Goal: Find specific page/section: Find specific page/section

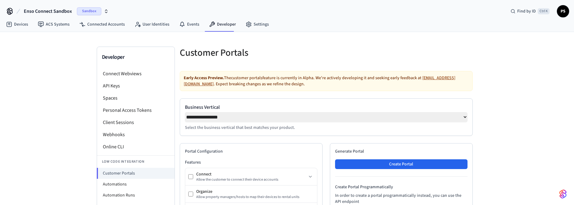
select select "**********"
click at [110, 27] on link "Connected Accounts" at bounding box center [101, 24] width 55 height 11
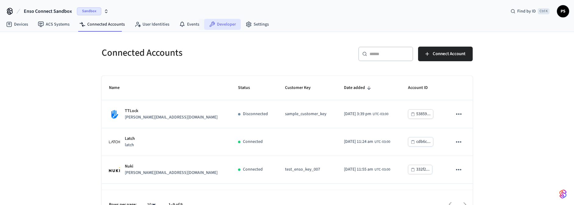
click at [217, 21] on link "Developer" at bounding box center [222, 24] width 37 height 11
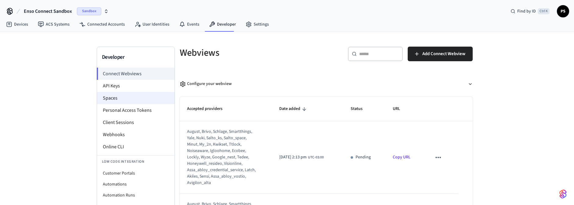
click at [120, 95] on li "Spaces" at bounding box center [135, 98] width 77 height 12
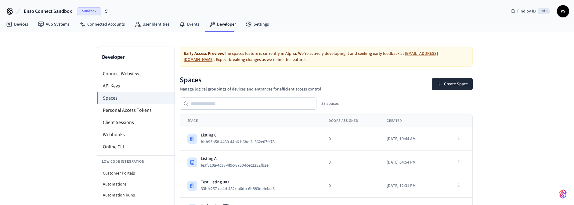
click at [83, 13] on span "Sandbox" at bounding box center [89, 11] width 24 height 8
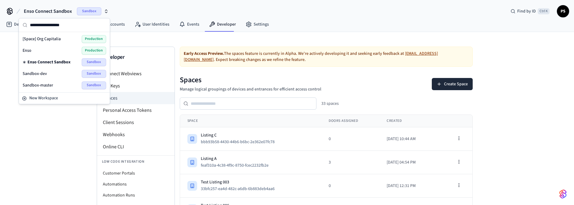
click at [94, 52] on span "Production" at bounding box center [94, 51] width 24 height 8
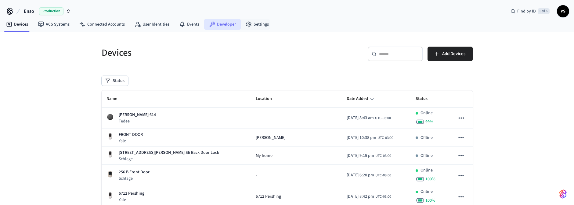
click at [229, 22] on link "Developer" at bounding box center [222, 24] width 37 height 11
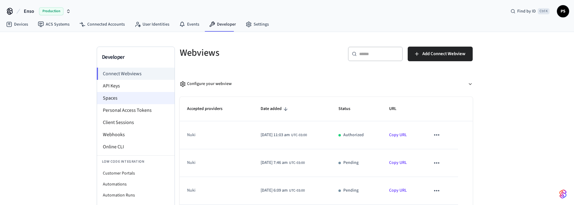
click at [117, 96] on li "Spaces" at bounding box center [135, 98] width 77 height 12
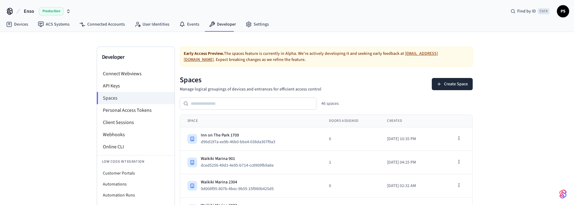
scroll to position [570, 0]
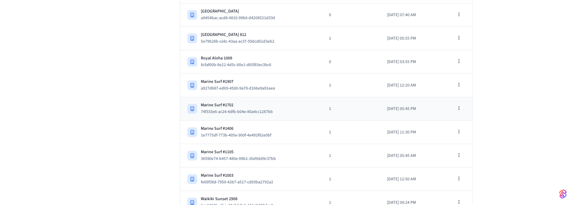
click at [257, 102] on div "Marine Surf #1702" at bounding box center [239, 105] width 77 height 6
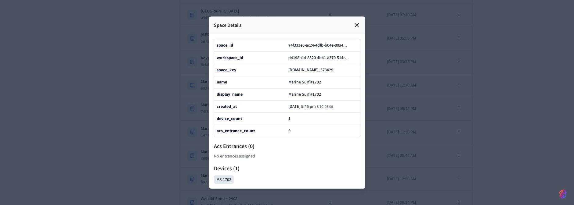
click at [224, 184] on div "MS 1702" at bounding box center [224, 179] width 20 height 9
click at [274, 173] on h2 "Devices ( 1 )" at bounding box center [287, 168] width 146 height 9
click at [259, 184] on div "Devices ( 1 ) MS 1702" at bounding box center [287, 174] width 146 height 20
click at [453, 130] on div at bounding box center [287, 102] width 574 height 205
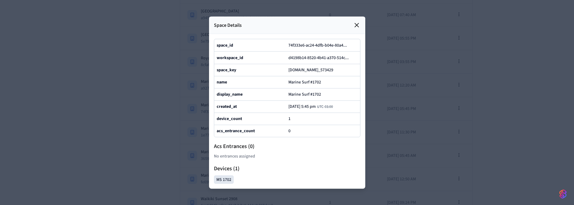
click at [355, 23] on icon at bounding box center [357, 25] width 4 height 4
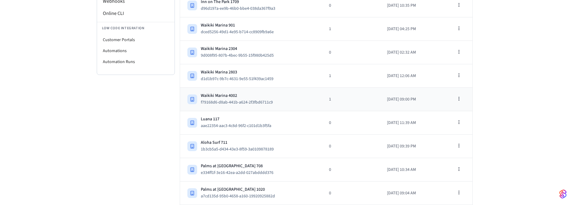
scroll to position [0, 0]
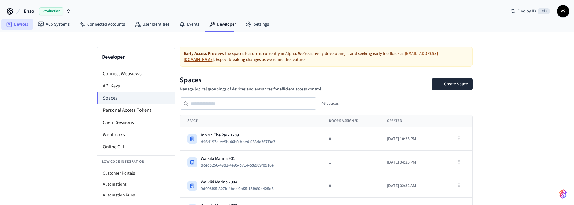
click at [6, 23] on icon at bounding box center [9, 24] width 6 height 6
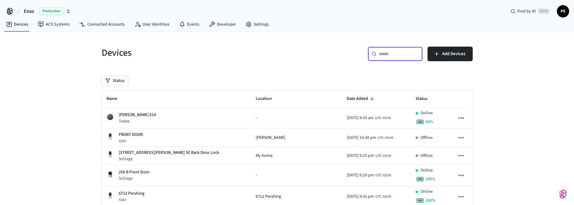
click at [410, 52] on input "text" at bounding box center [399, 54] width 40 height 6
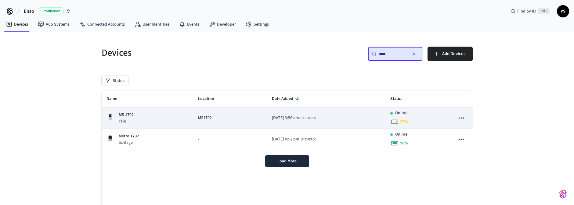
type input "****"
click at [153, 114] on div "MS 1702 Yale" at bounding box center [147, 118] width 82 height 13
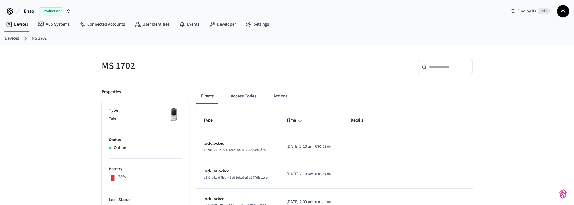
scroll to position [282, 0]
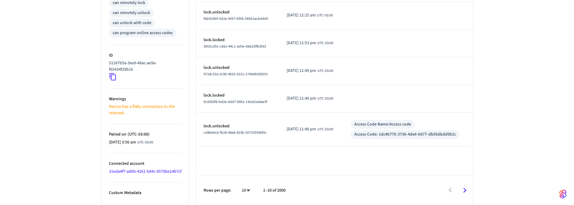
click at [122, 169] on link "31eda4f7-ad6b-4261-b84c-8578be14b7cf" at bounding box center [145, 172] width 73 height 6
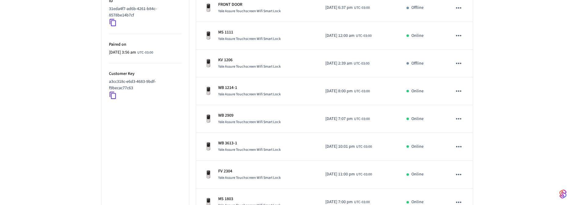
scroll to position [130, 0]
